Goal: Connect with others: Connect with others

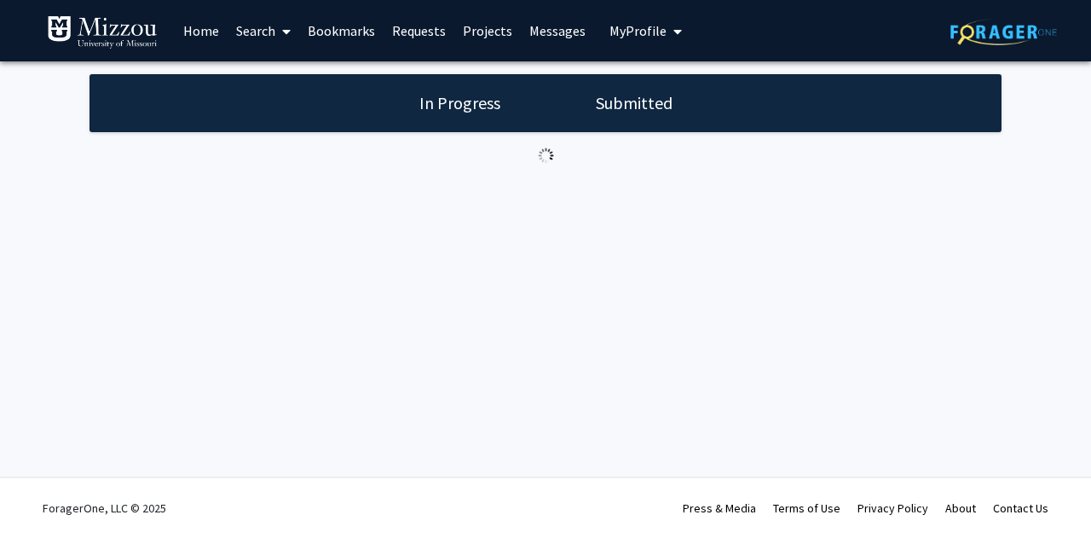
click at [407, 32] on link "Requests" at bounding box center [419, 31] width 71 height 60
click at [423, 32] on link "Requests" at bounding box center [419, 31] width 71 height 60
click at [474, 38] on link "Projects" at bounding box center [487, 31] width 66 height 60
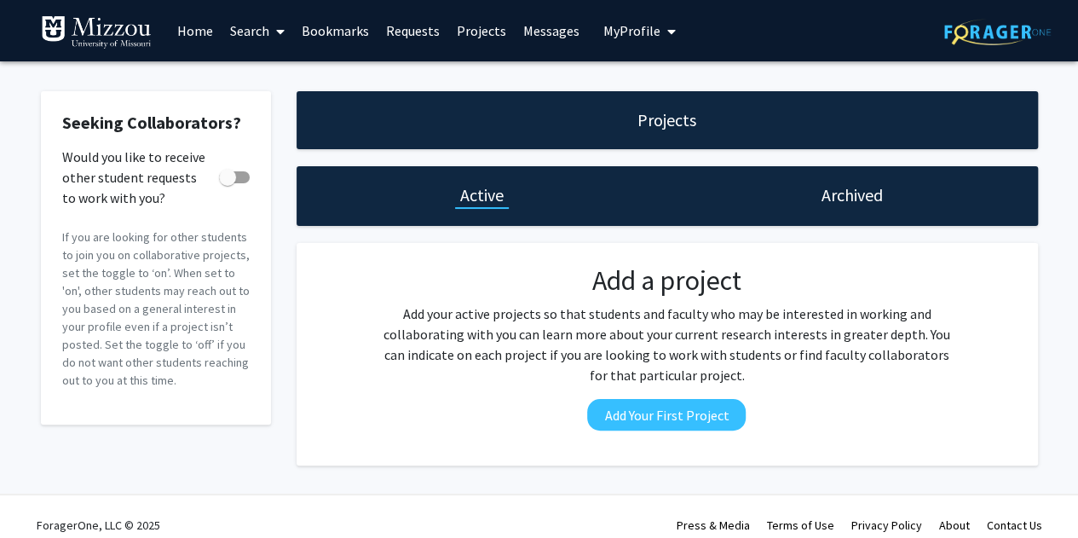
click at [378, 32] on link "Requests" at bounding box center [413, 31] width 71 height 60
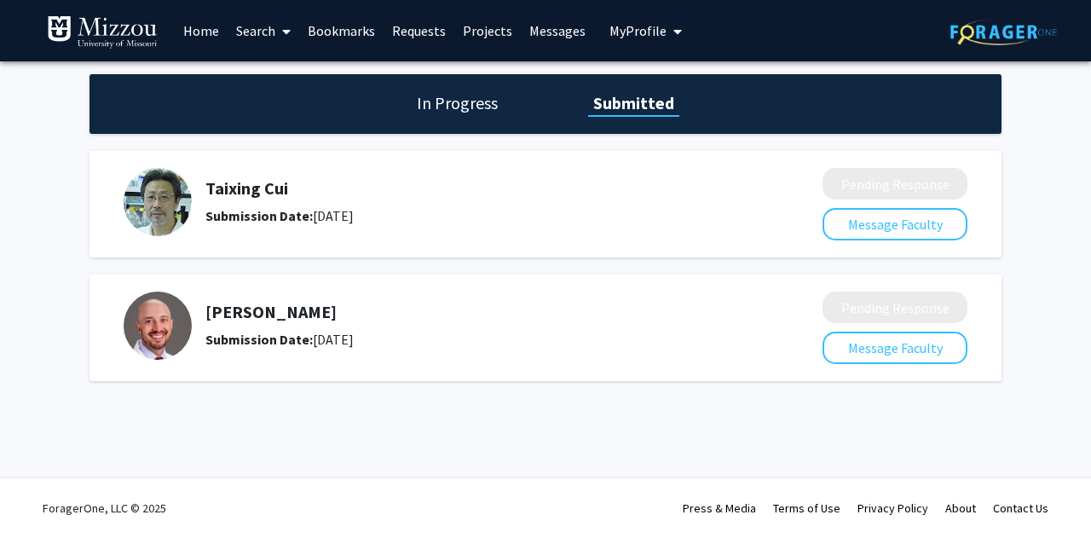
click at [339, 32] on link "Bookmarks" at bounding box center [341, 31] width 84 height 60
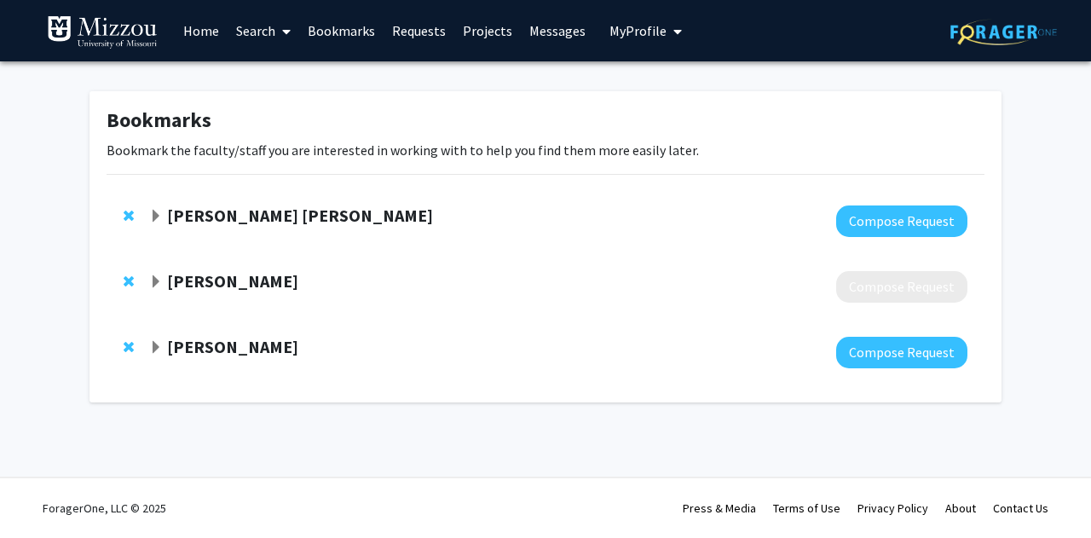
click at [418, 30] on link "Requests" at bounding box center [419, 31] width 71 height 60
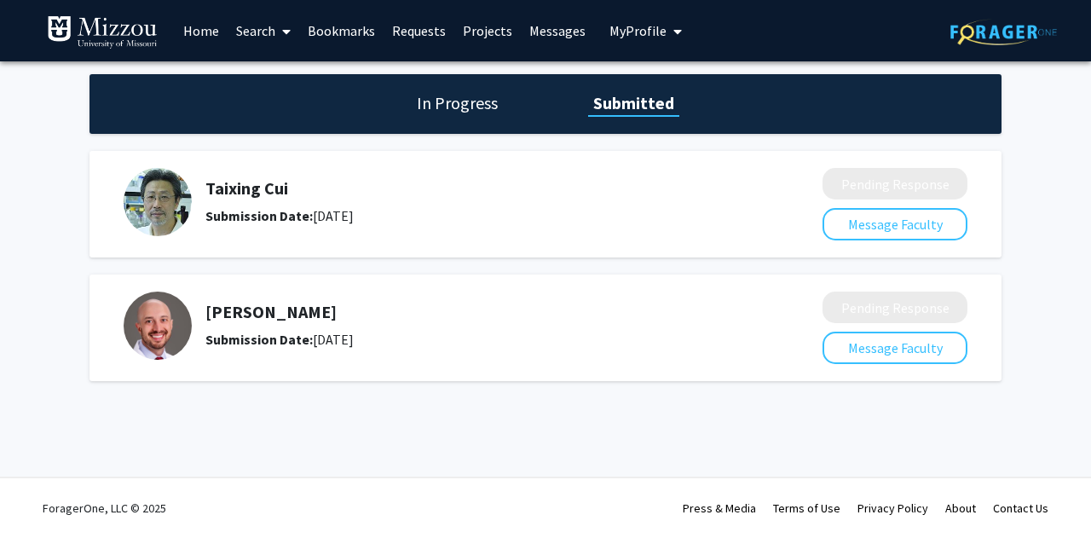
click at [253, 188] on h5 "Taixing Cui" at bounding box center [468, 188] width 527 height 20
click at [182, 195] on img at bounding box center [158, 202] width 68 height 68
click at [160, 197] on img at bounding box center [158, 202] width 68 height 68
click at [894, 227] on button "Message Faculty" at bounding box center [894, 224] width 145 height 32
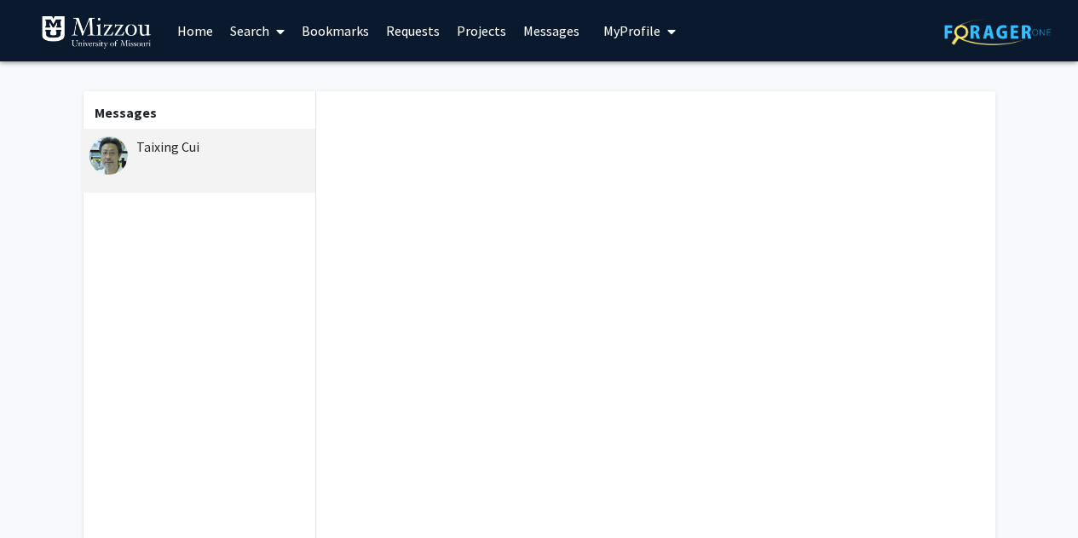
click at [430, 37] on link "Requests" at bounding box center [413, 31] width 71 height 60
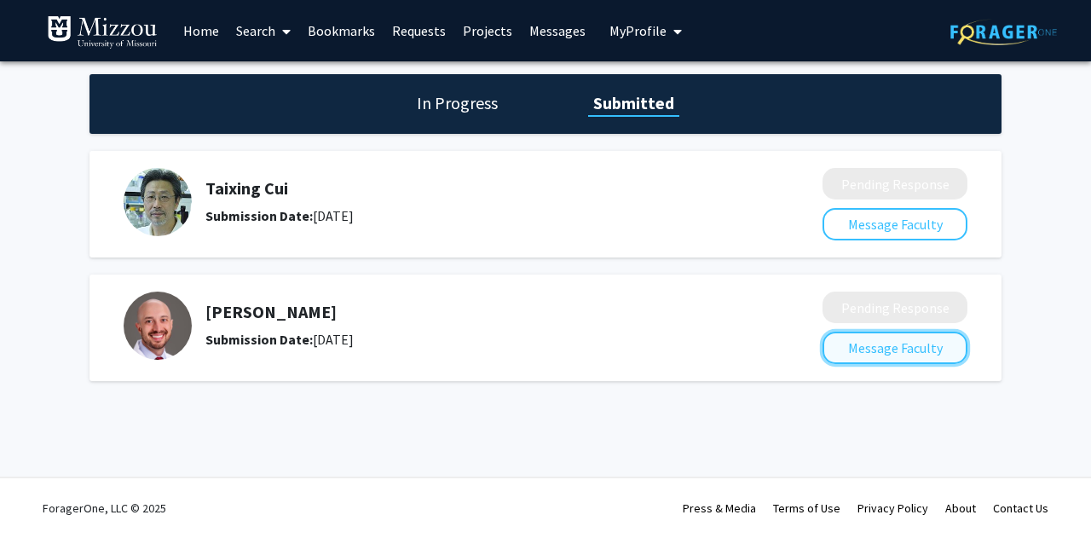
click at [888, 339] on button "Message Faculty" at bounding box center [894, 348] width 145 height 32
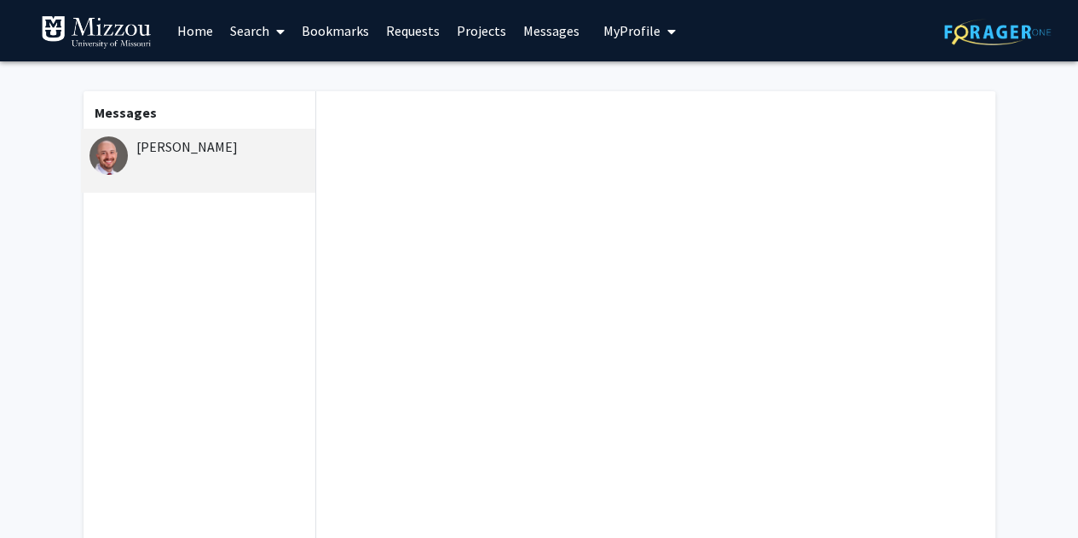
click at [179, 150] on div "[PERSON_NAME]" at bounding box center [200, 146] width 222 height 20
